Goal: Information Seeking & Learning: Find specific fact

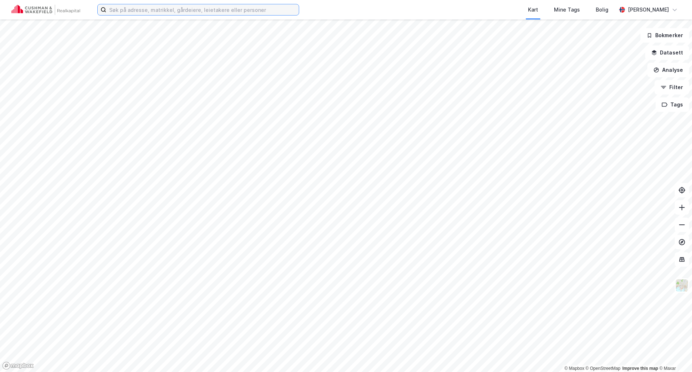
click at [148, 8] on input at bounding box center [202, 9] width 192 height 11
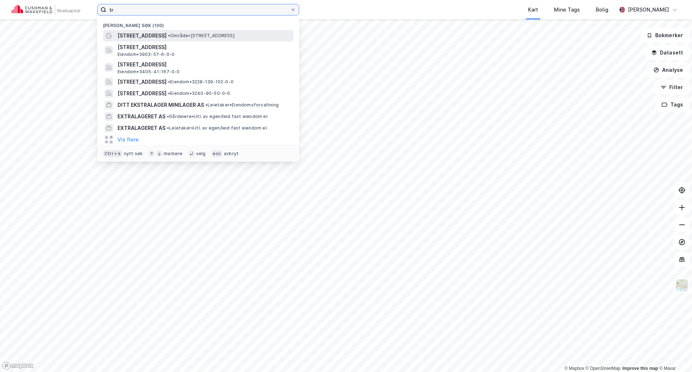
type input "tr"
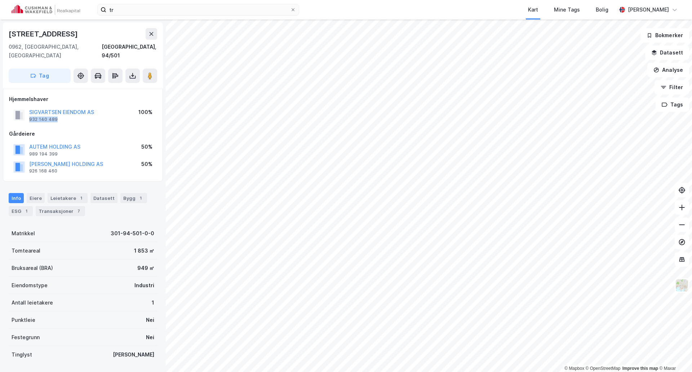
drag, startPoint x: 63, startPoint y: 111, endPoint x: 28, endPoint y: 108, distance: 34.3
click at [28, 108] on div "SIGVARTSEN EIENDOM AS 932 140 489" at bounding box center [53, 115] width 81 height 14
copy div "932 140 489"
click at [0, 0] on button "SIGVARTSEN EIENDOM AS" at bounding box center [0, 0] width 0 height 0
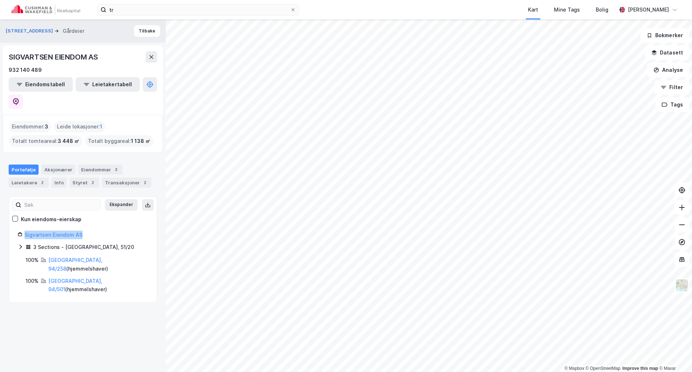
drag, startPoint x: 119, startPoint y: 216, endPoint x: 19, endPoint y: 216, distance: 99.5
click at [19, 230] on div "Sigvartsen Eiendom AS" at bounding box center [83, 234] width 130 height 9
copy link "Sigvartsen Eiendom AS"
drag, startPoint x: 44, startPoint y: 71, endPoint x: 7, endPoint y: 71, distance: 36.8
click at [7, 71] on div "SIGVARTSEN EIENDOM AS 932 140 489 Eiendomstabell Leietakertabell" at bounding box center [83, 79] width 160 height 69
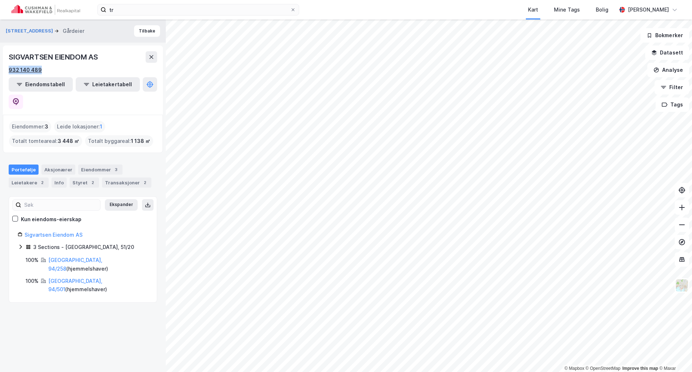
copy div "932 140 489"
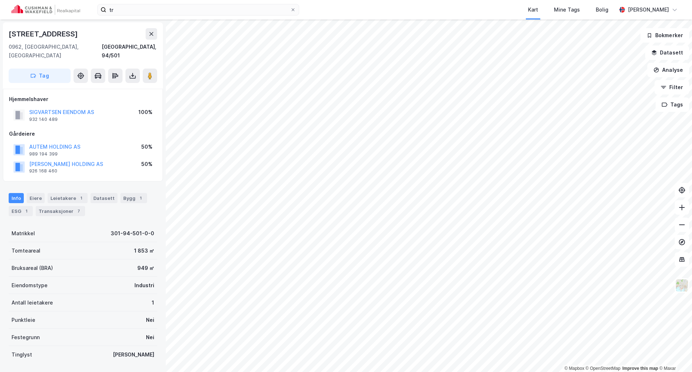
drag, startPoint x: 89, startPoint y: 26, endPoint x: 6, endPoint y: 35, distance: 83.0
click at [6, 35] on div "[STREET_ADDRESS]" at bounding box center [83, 55] width 160 height 66
copy div "[STREET_ADDRESS]"
click at [0, 0] on button "SIGVARTSEN EIENDOM AS" at bounding box center [0, 0] width 0 height 0
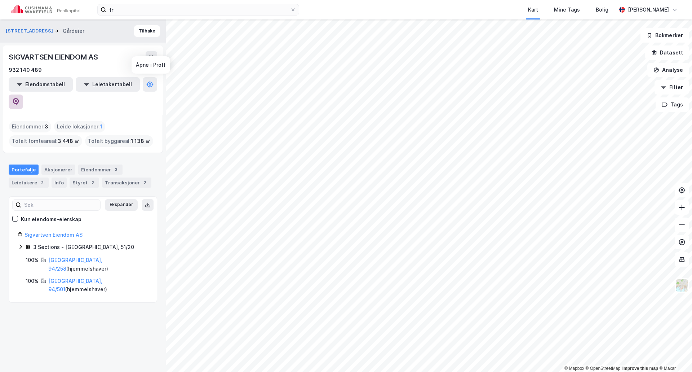
click at [23, 94] on button at bounding box center [16, 101] width 14 height 14
